Goal: Find specific page/section: Find specific page/section

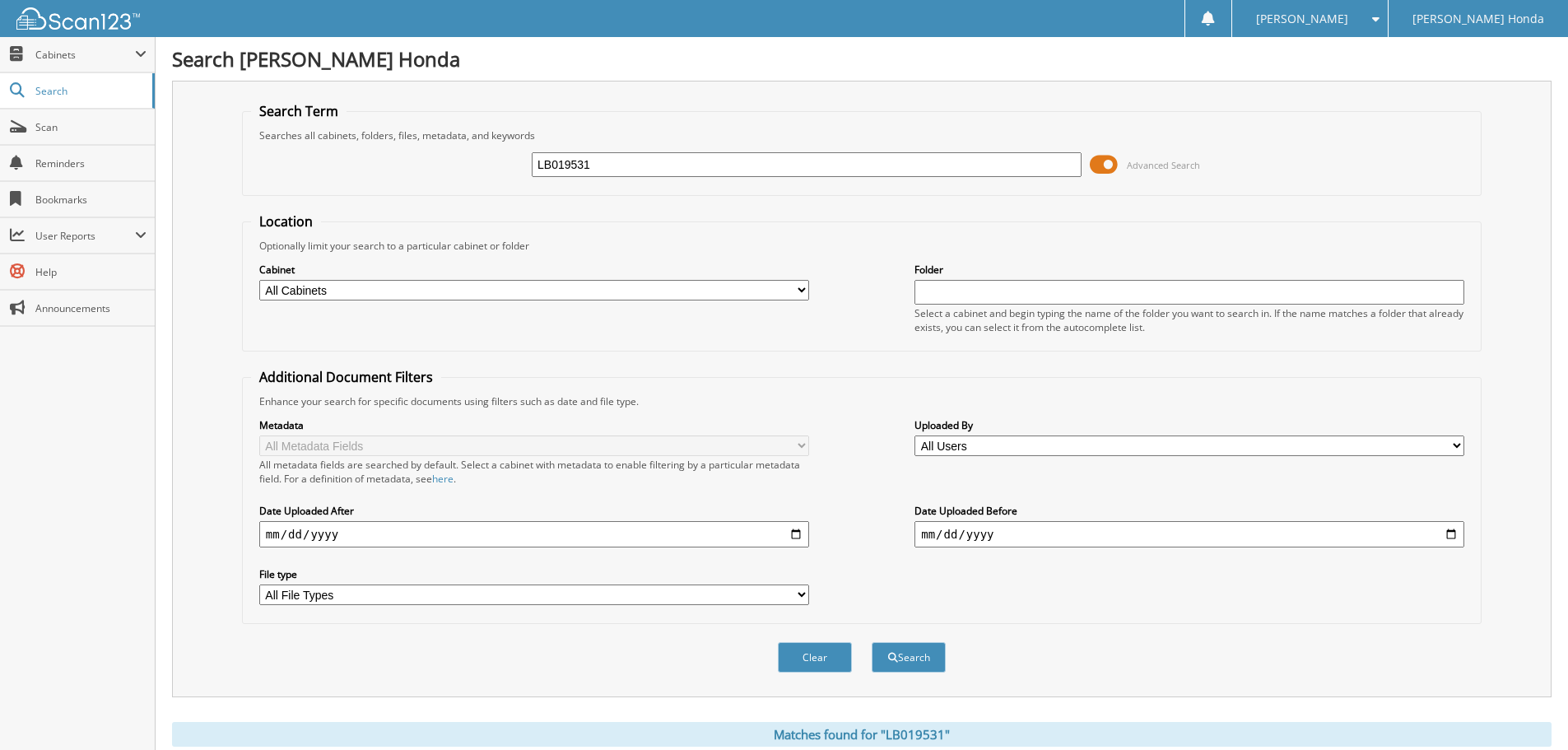
drag, startPoint x: 488, startPoint y: 154, endPoint x: 410, endPoint y: 151, distance: 78.1
click at [412, 151] on div "LB019531 Advanced Search" at bounding box center [862, 164] width 1222 height 45
type input "NA008224"
click at [915, 665] on button "Search" at bounding box center [908, 657] width 74 height 31
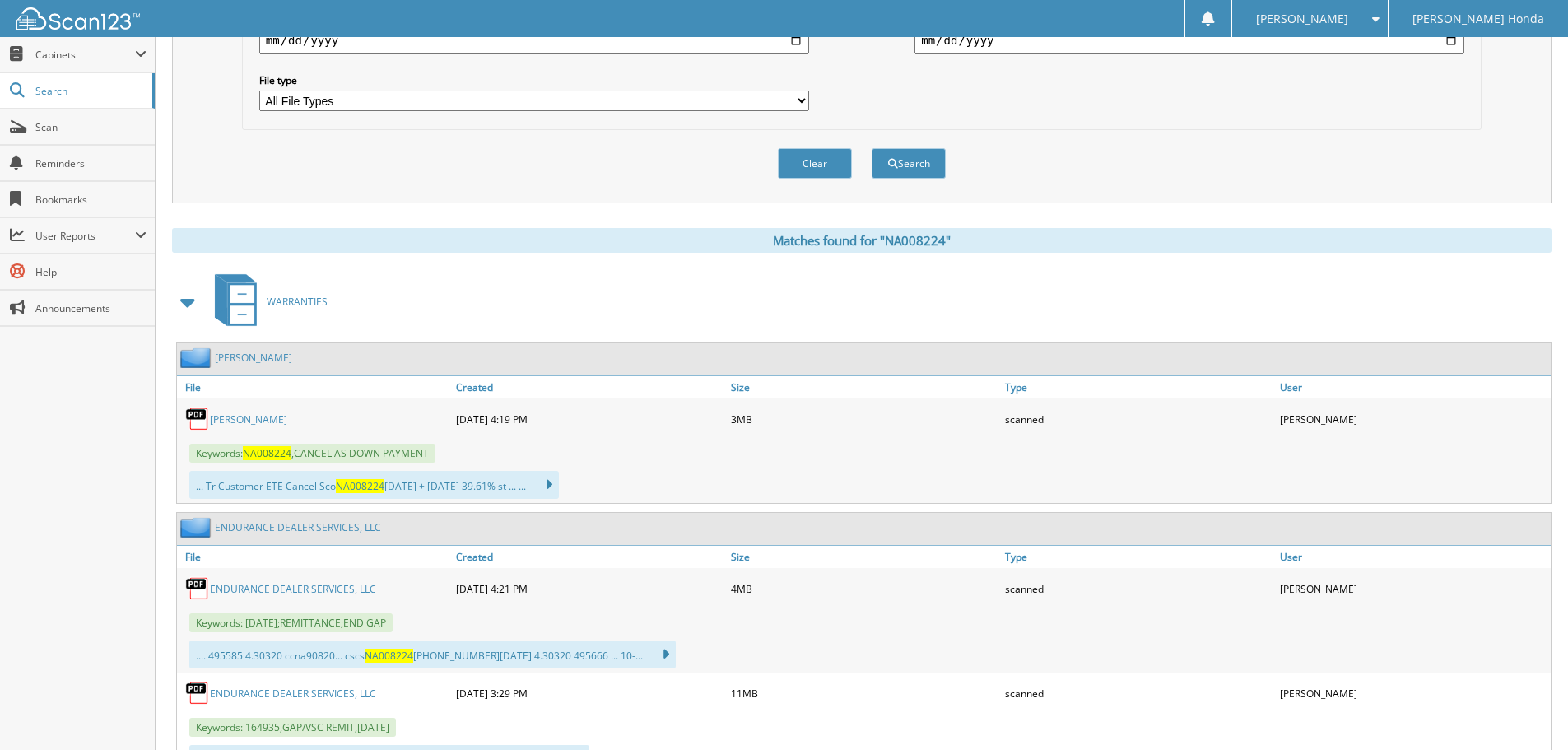
scroll to position [576, 0]
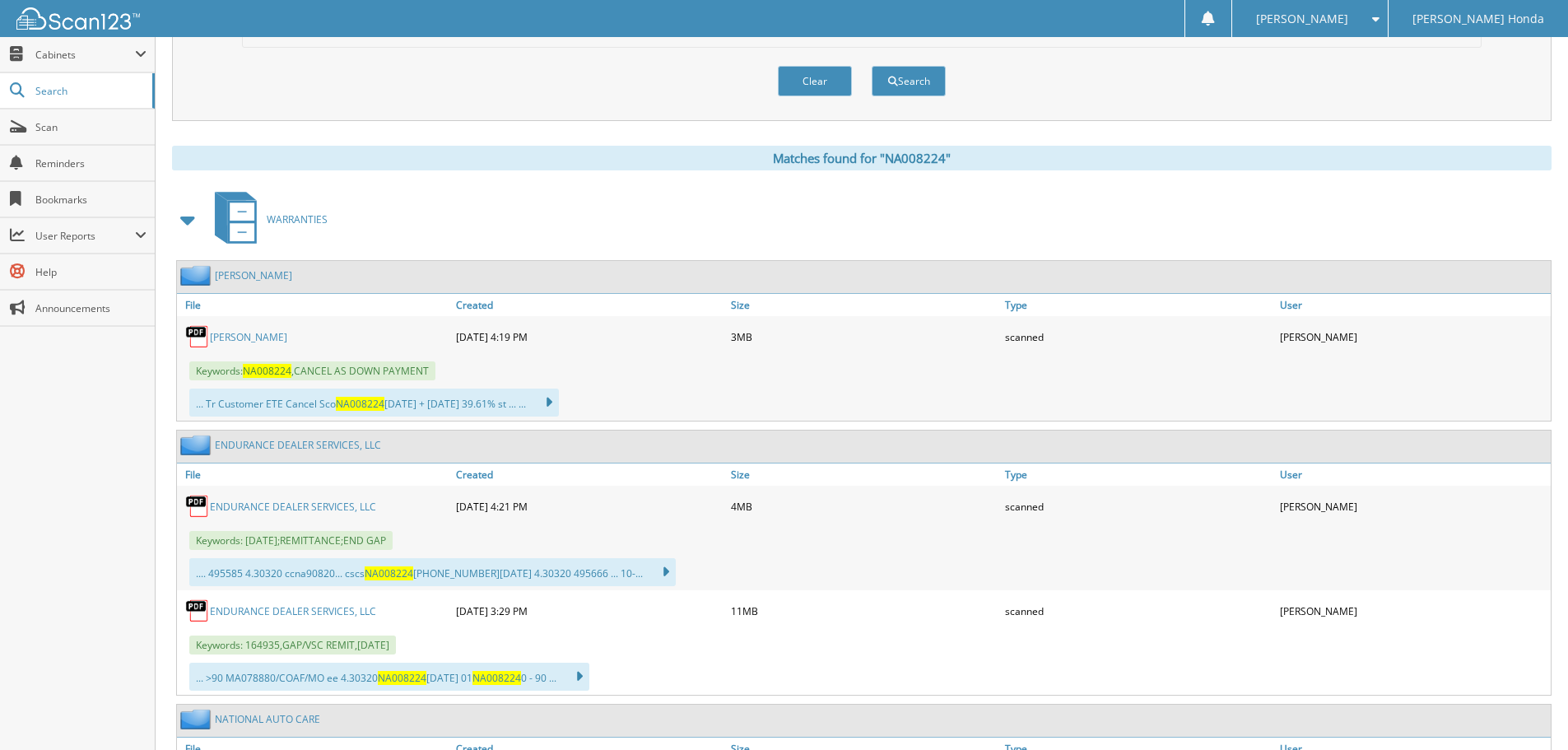
click at [231, 336] on link "[PERSON_NAME]" at bounding box center [248, 336] width 78 height 14
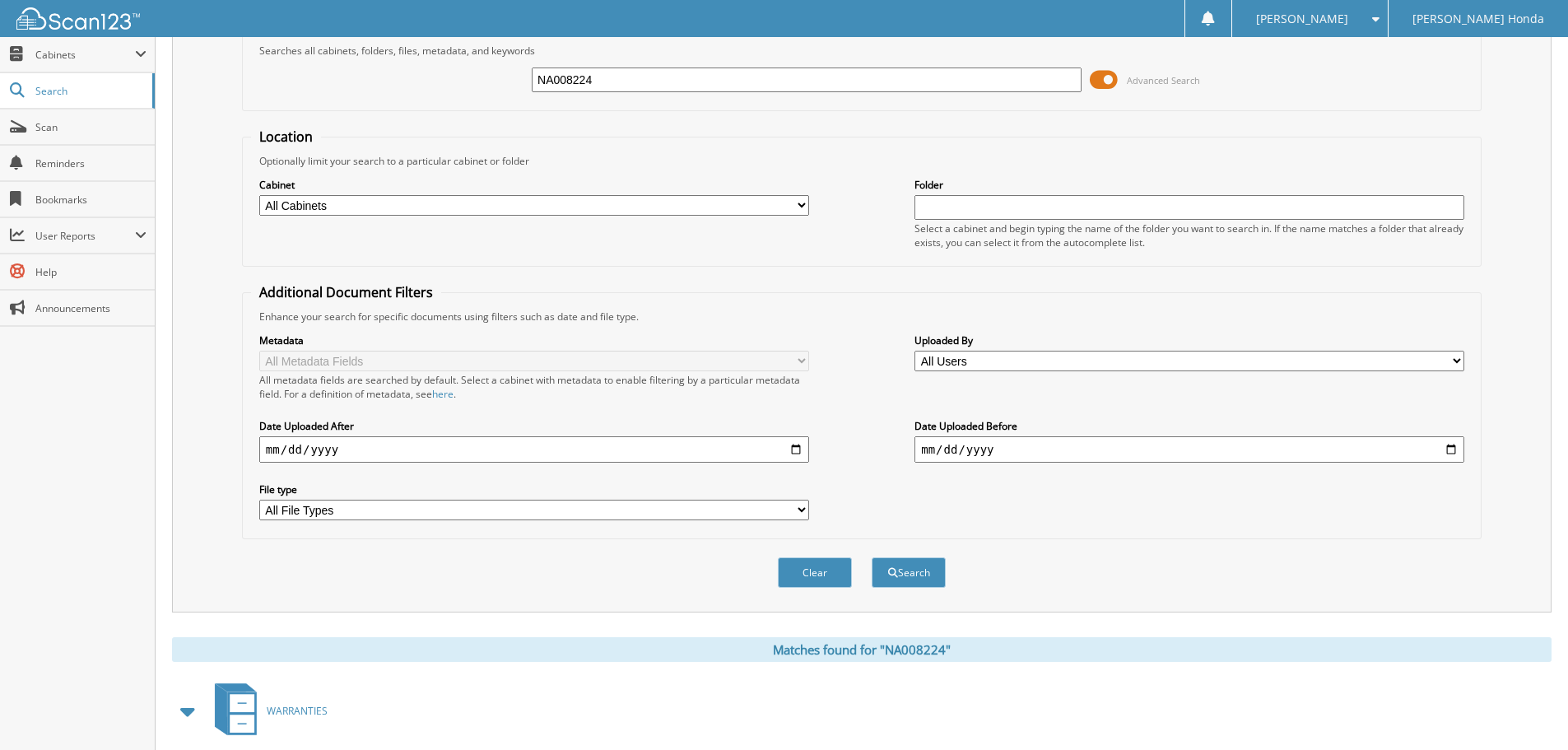
scroll to position [82, 0]
drag, startPoint x: 480, startPoint y: 64, endPoint x: 434, endPoint y: 41, distance: 51.4
click at [455, 56] on fieldset "Search Term Searches all cabinets, folders, files, metadata, and keywords NA008…" at bounding box center [861, 66] width 1239 height 93
type input "na014774"
click at [871, 559] on button "Search" at bounding box center [908, 574] width 74 height 31
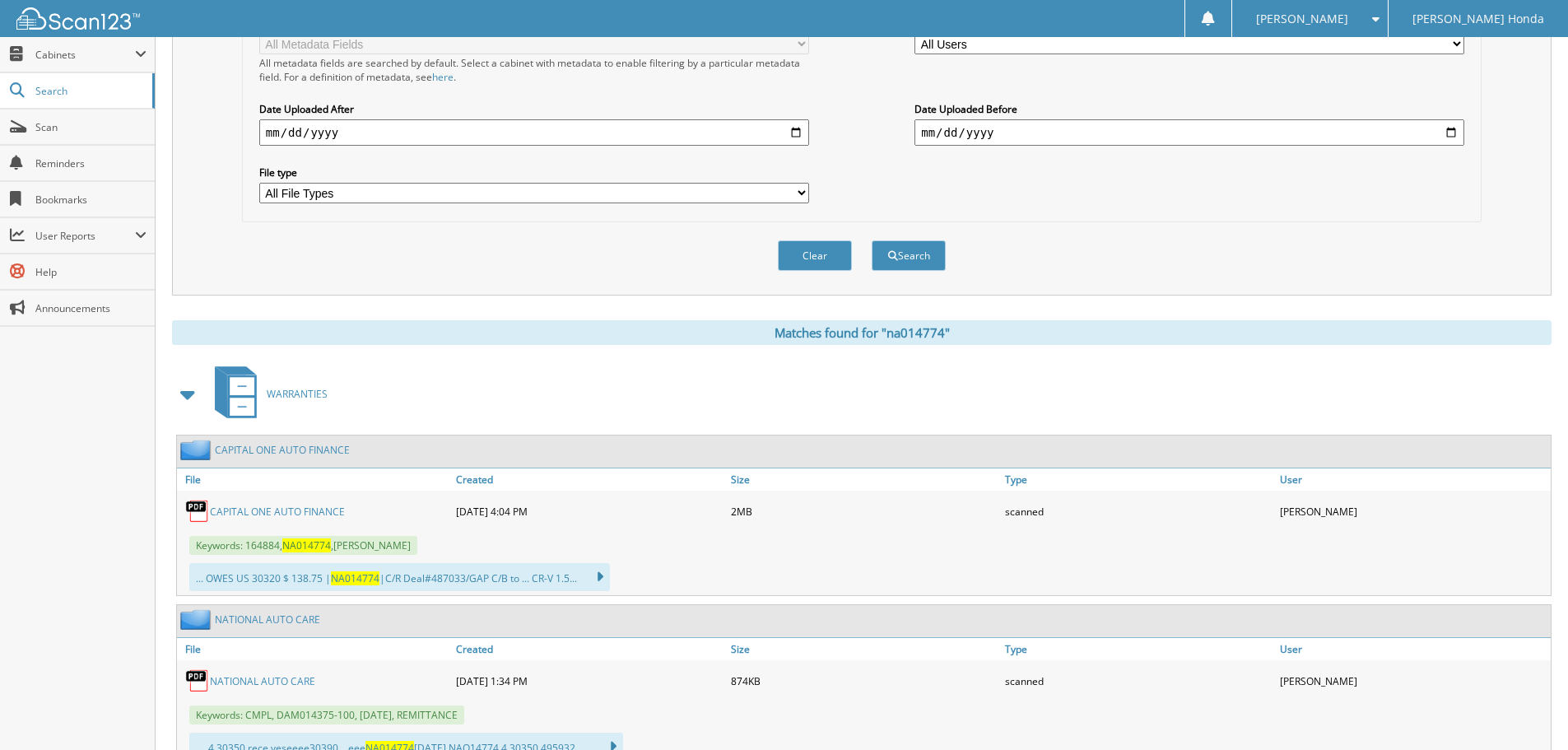
scroll to position [412, 0]
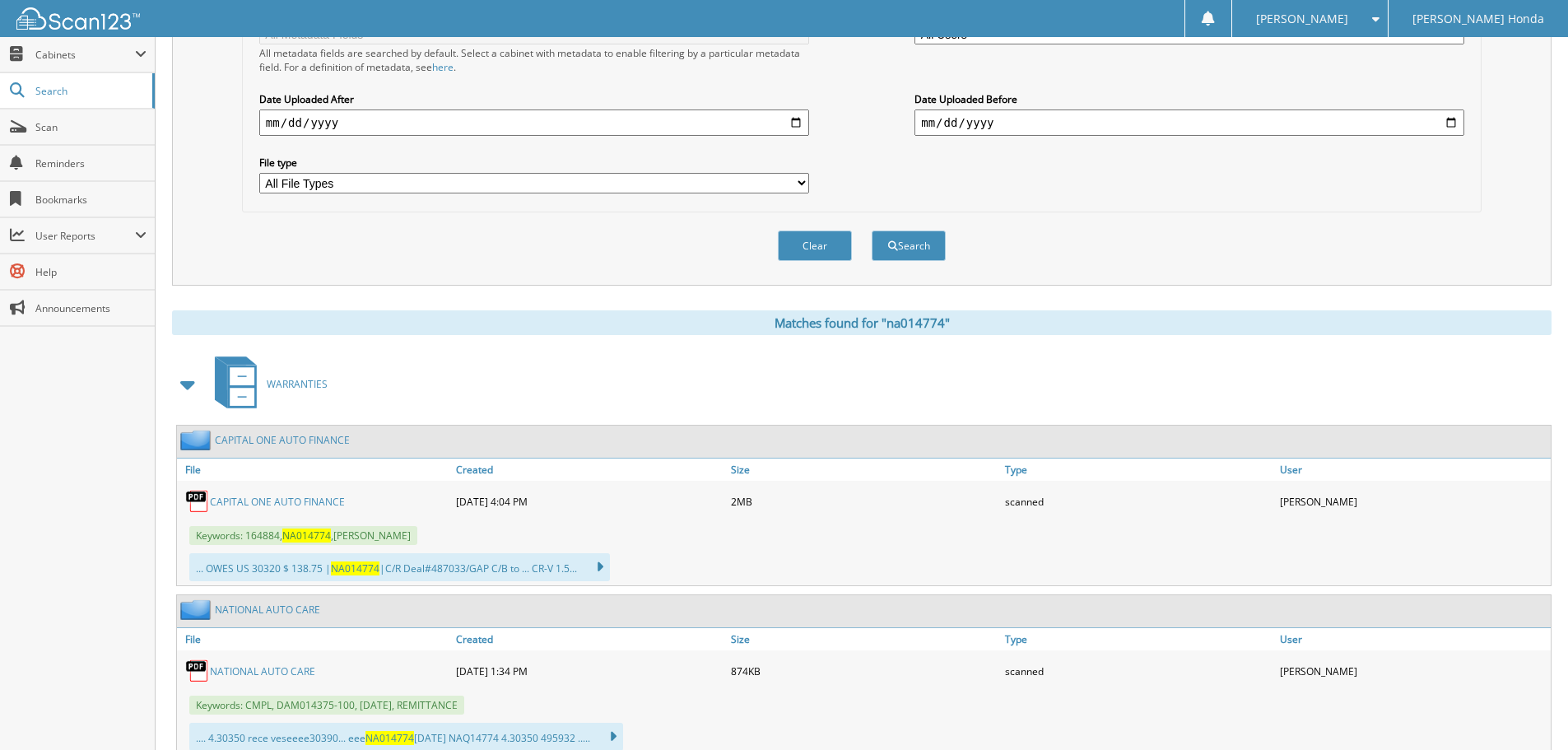
drag, startPoint x: 309, startPoint y: 502, endPoint x: 423, endPoint y: 447, distance: 126.6
click at [309, 502] on link "CAPITAL ONE AUTO FINANCE" at bounding box center [277, 502] width 135 height 14
